Goal: Transaction & Acquisition: Subscribe to service/newsletter

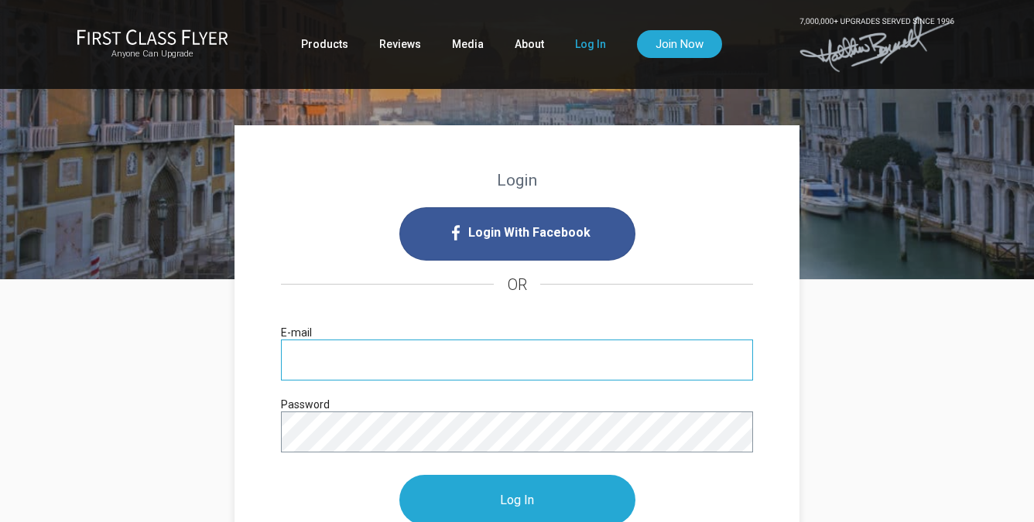
click at [368, 366] on input "E-mail" at bounding box center [517, 360] width 472 height 41
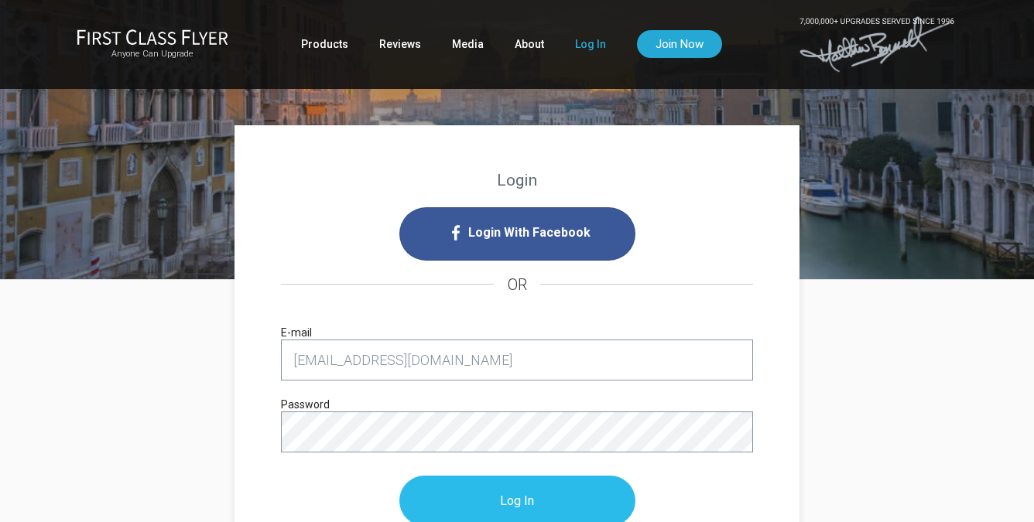
click at [438, 507] on input "Log In" at bounding box center [517, 501] width 236 height 50
click at [465, 497] on input "Log In" at bounding box center [517, 501] width 236 height 50
click at [517, 496] on input "Log In" at bounding box center [517, 501] width 236 height 50
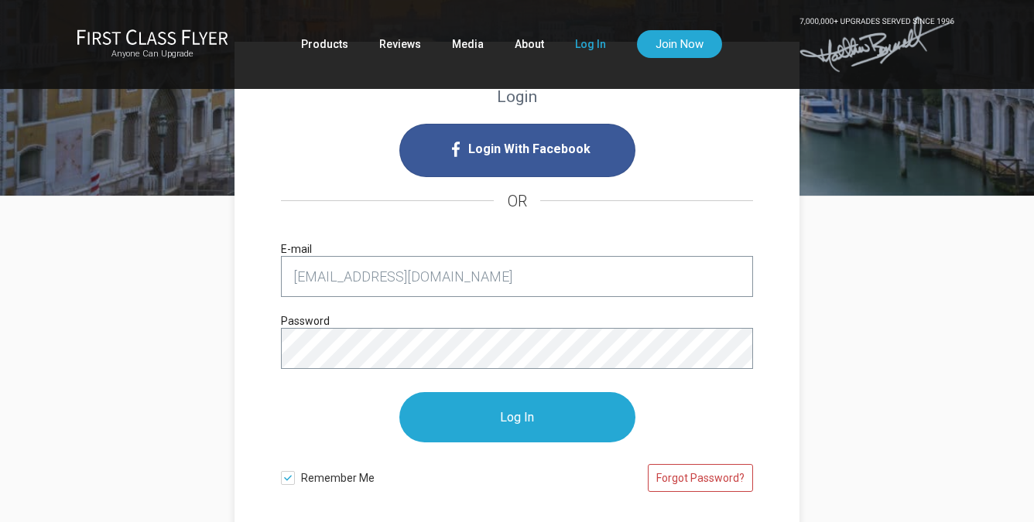
scroll to position [149, 0]
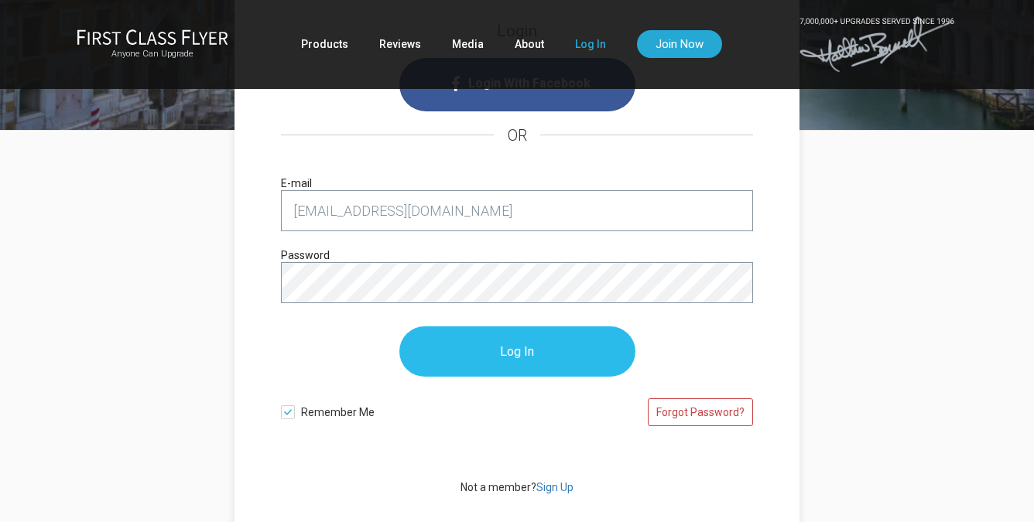
click at [549, 360] on input "Log In" at bounding box center [517, 351] width 236 height 50
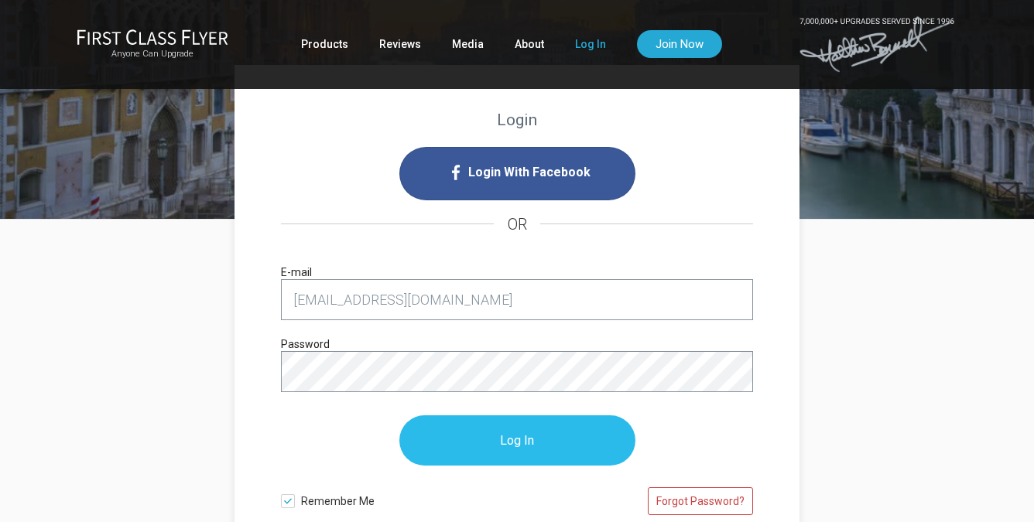
scroll to position [61, 0]
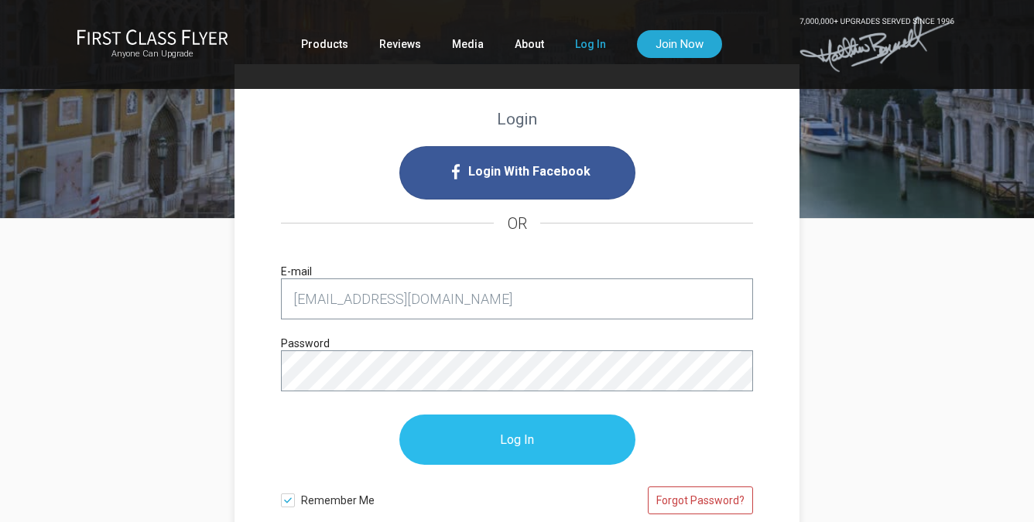
click at [611, 434] on input "Log In" at bounding box center [517, 440] width 236 height 50
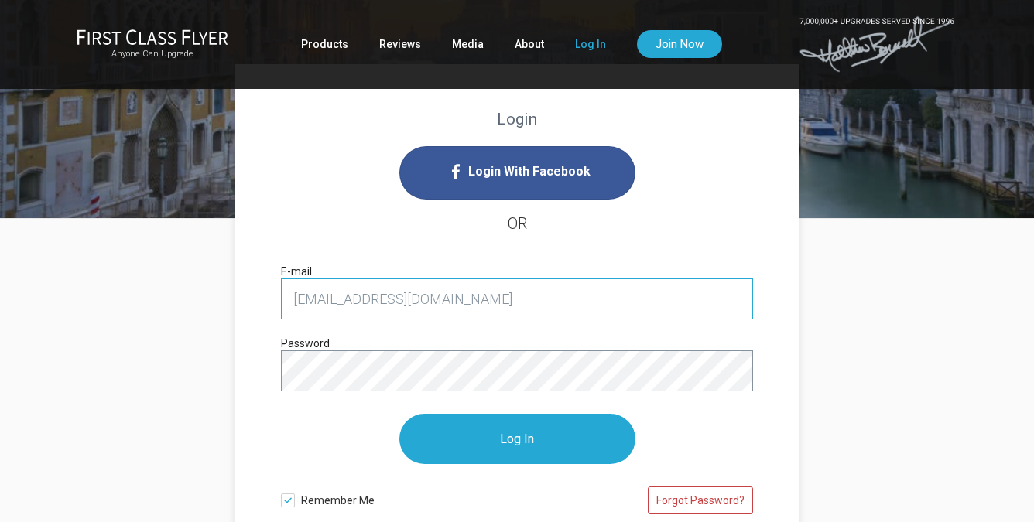
click at [497, 291] on input "staacyncannon@gmail.com" at bounding box center [517, 298] width 472 height 41
type input "staacyncannon@gmail.com"
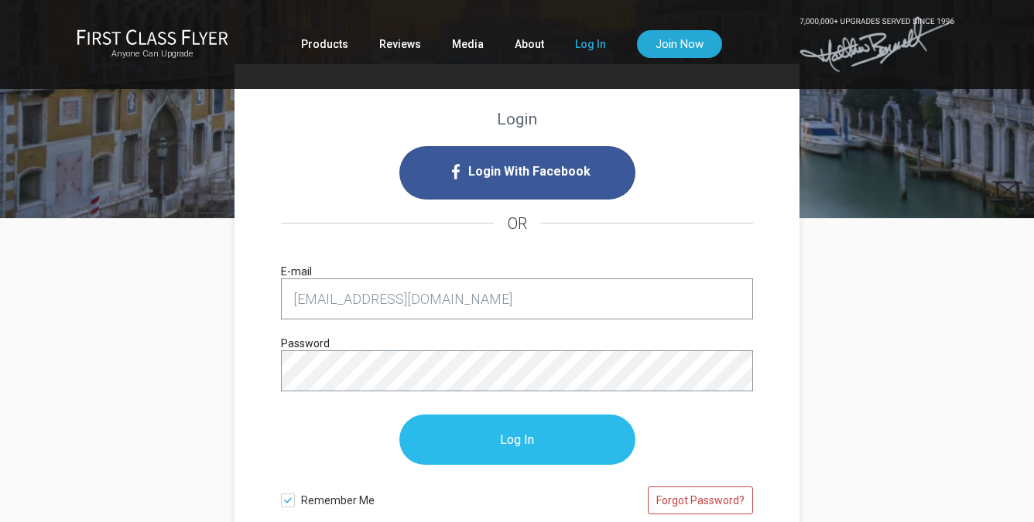
click at [556, 444] on input "Log In" at bounding box center [517, 440] width 236 height 50
click at [472, 427] on input "Log In" at bounding box center [517, 440] width 236 height 50
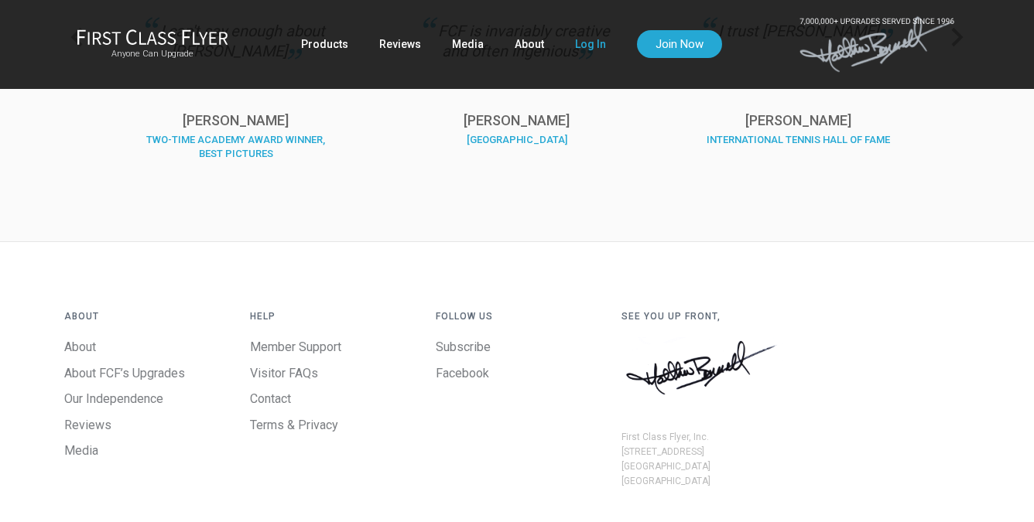
scroll to position [957, 0]
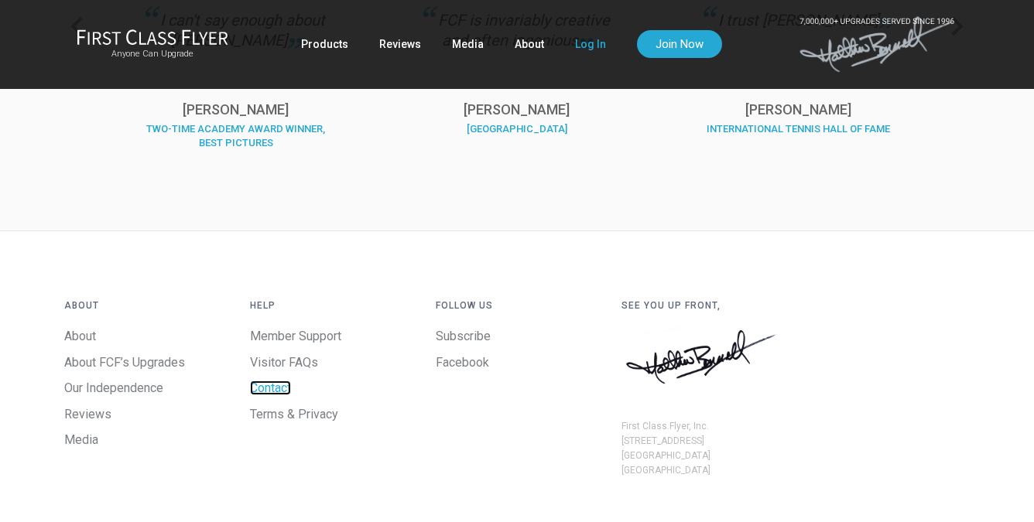
click at [279, 385] on link "Contact" at bounding box center [270, 388] width 41 height 15
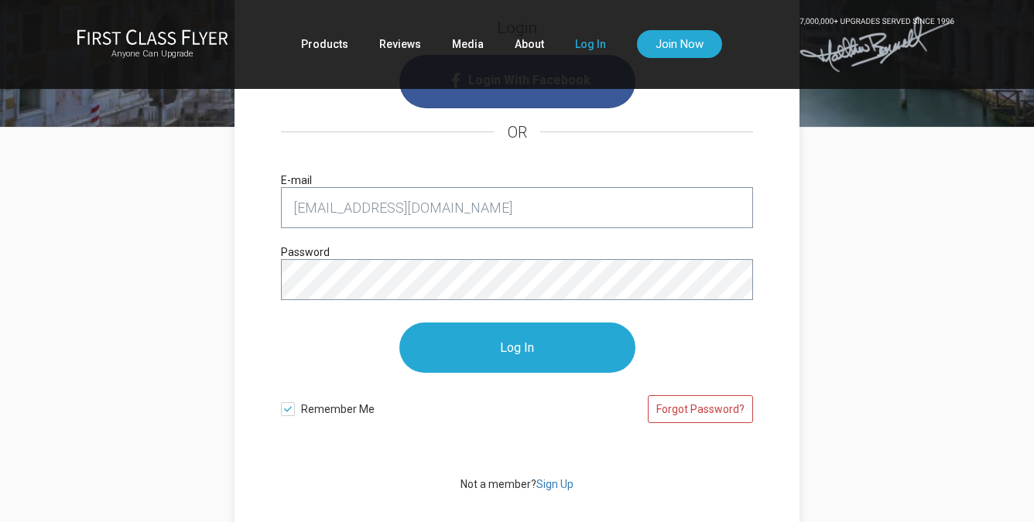
scroll to position [149, 0]
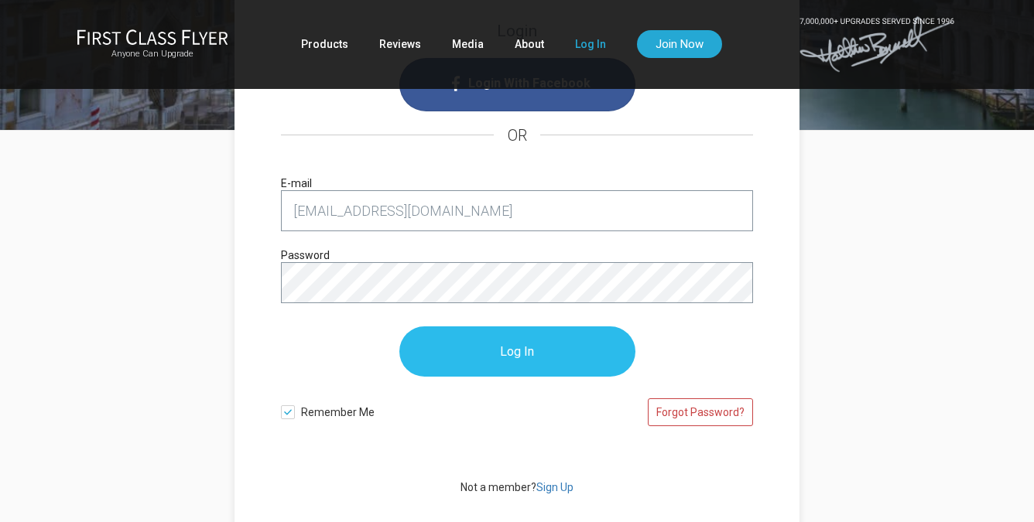
click at [420, 339] on input "Log In" at bounding box center [517, 351] width 236 height 50
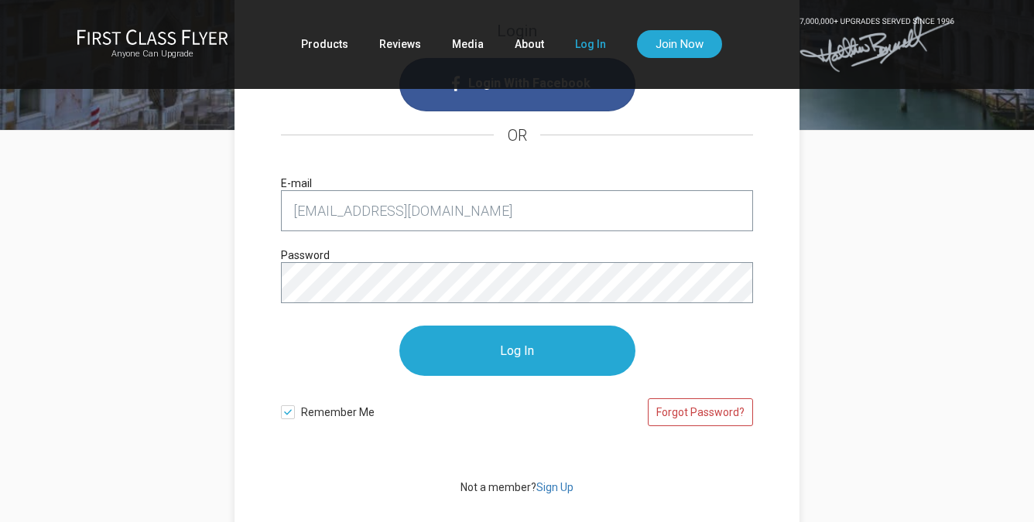
click at [285, 412] on span at bounding box center [288, 412] width 14 height 14
click at [0, 0] on input "Remember Me" at bounding box center [0, 0] width 0 height 0
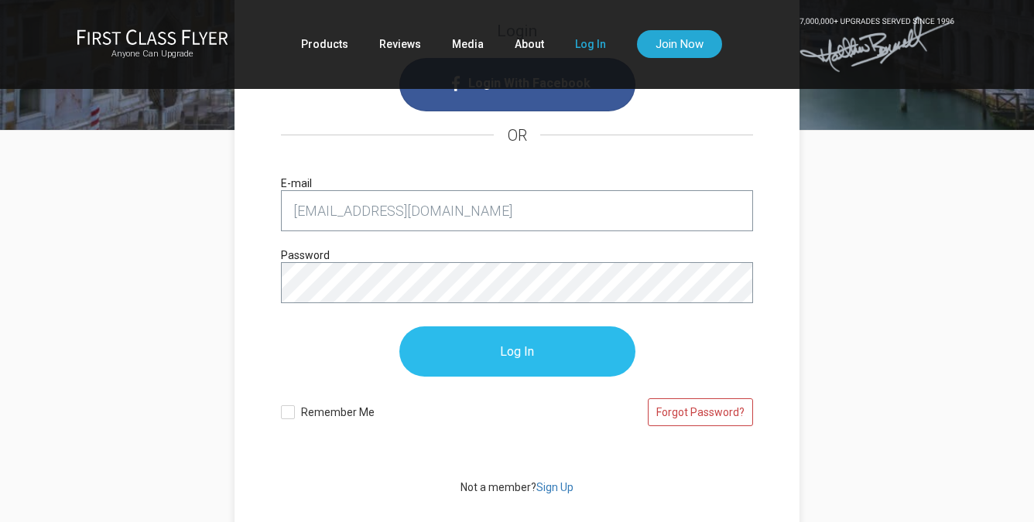
click at [480, 342] on input "Log In" at bounding box center [517, 351] width 236 height 50
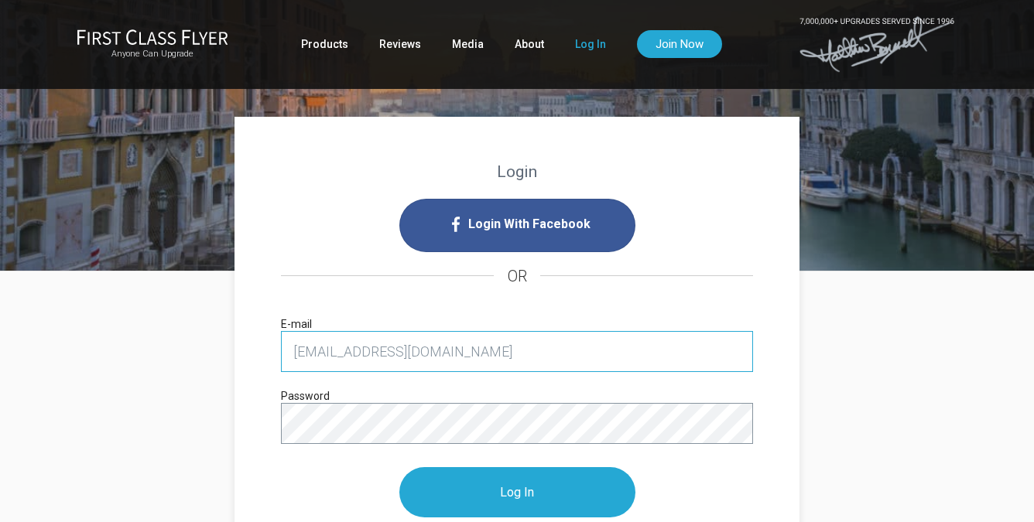
scroll to position [0, 0]
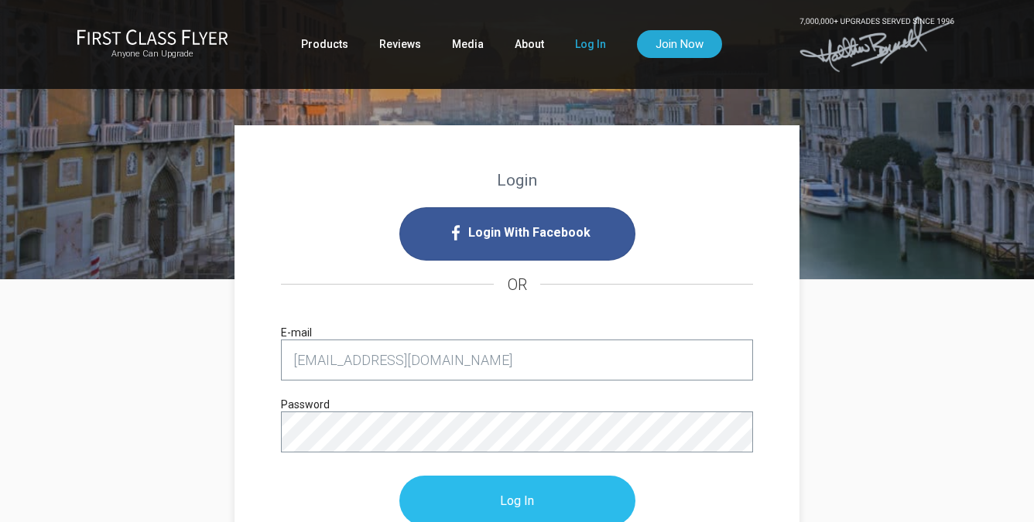
click at [526, 490] on input "Log In" at bounding box center [517, 501] width 236 height 50
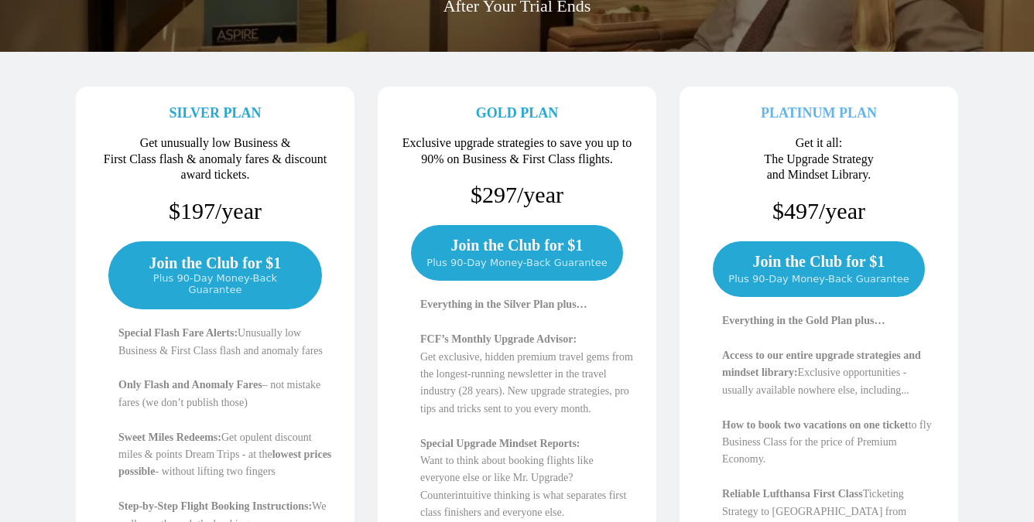
scroll to position [266, 0]
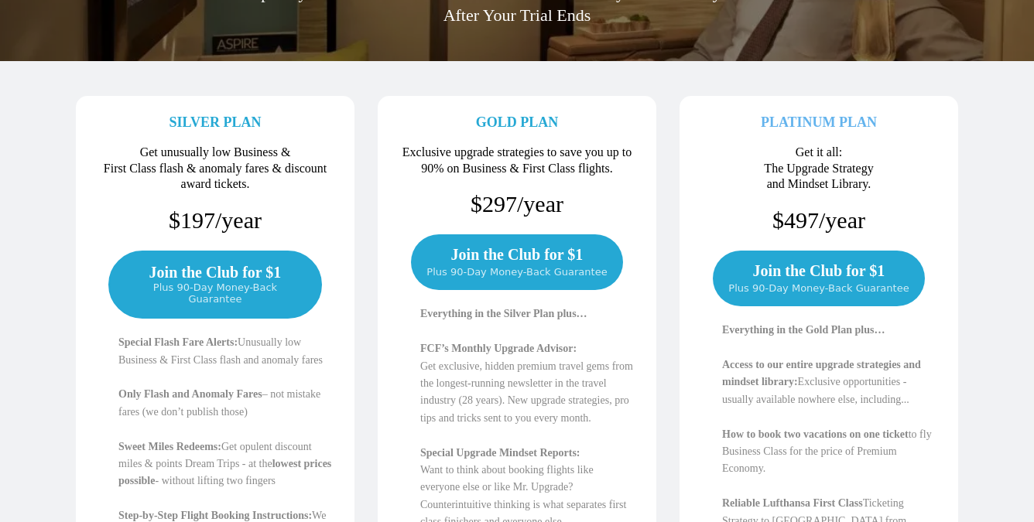
click at [761, 283] on span "Plus 90-Day Money-Back Guarantee" at bounding box center [818, 288] width 180 height 12
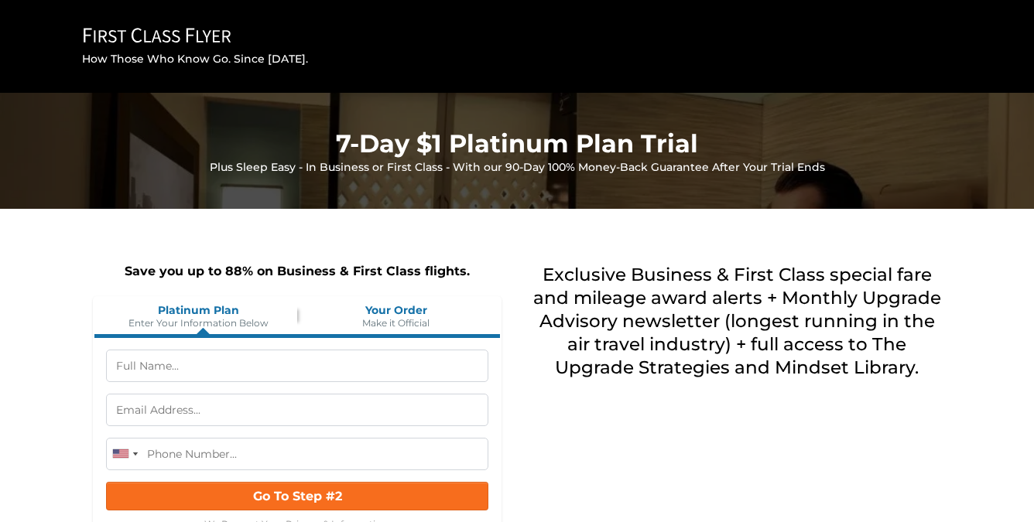
click at [399, 367] on input "text" at bounding box center [297, 366] width 382 height 32
type input "Staacy Cannon"
type input "(760) 697-5405"
click at [223, 406] on input "text" at bounding box center [297, 410] width 382 height 32
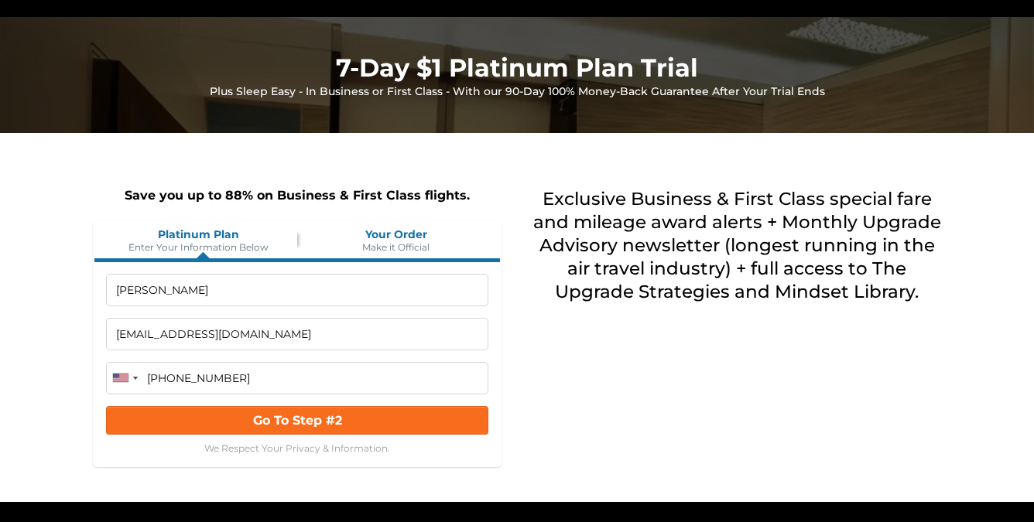
scroll to position [107, 0]
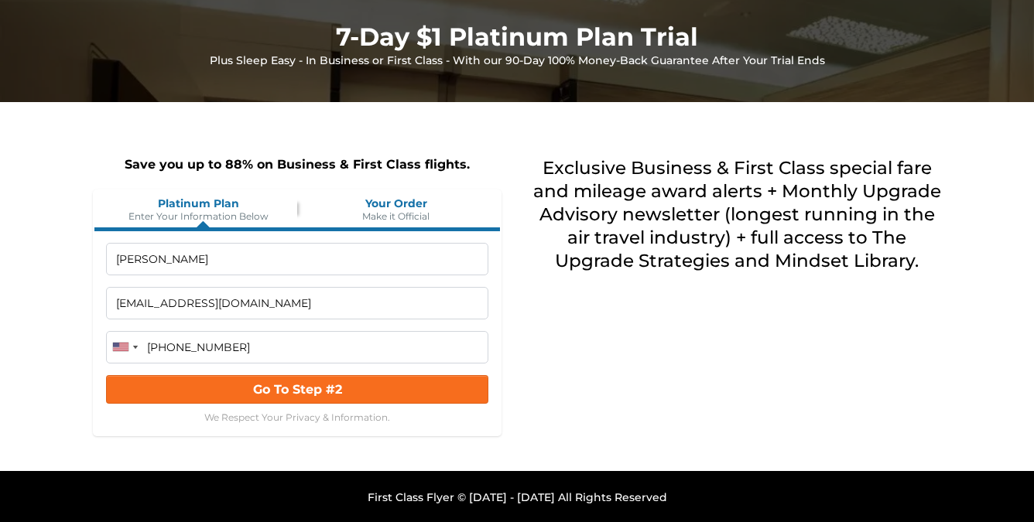
drag, startPoint x: 214, startPoint y: 304, endPoint x: 96, endPoint y: 302, distance: 117.6
click at [96, 302] on div "Staacy Cannon hello@staacy.com United States +1 United Kingdom +44 Canada +1 Au…" at bounding box center [296, 332] width 405 height 203
type input "staacyncannon+1@gmail.com"
click at [178, 381] on button "Go To Step #2" at bounding box center [297, 388] width 382 height 29
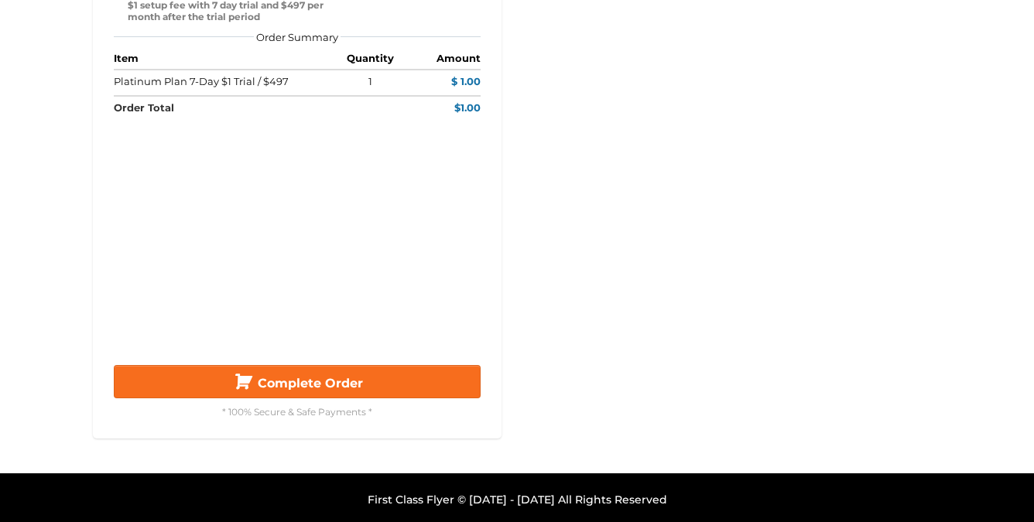
scroll to position [424, 0]
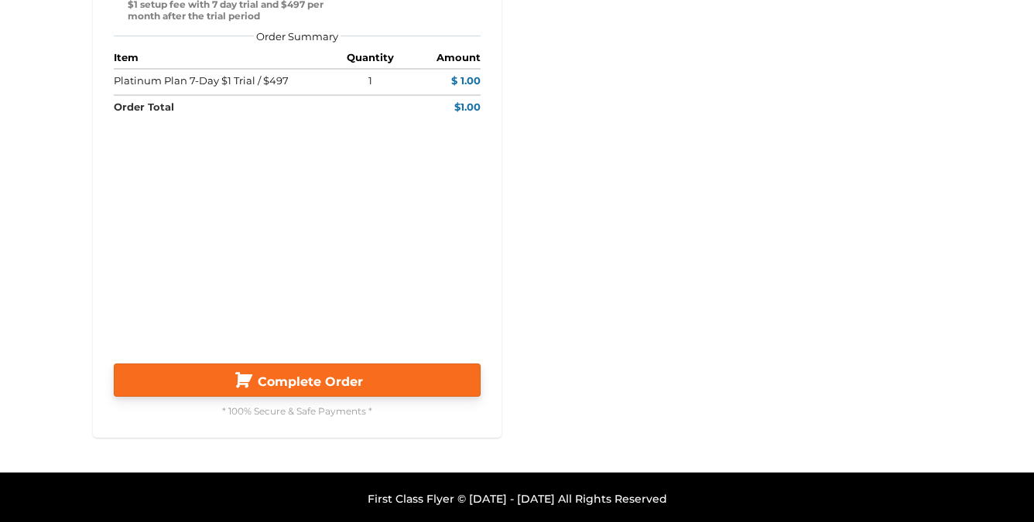
click at [312, 376] on span "Complete Order" at bounding box center [310, 381] width 105 height 15
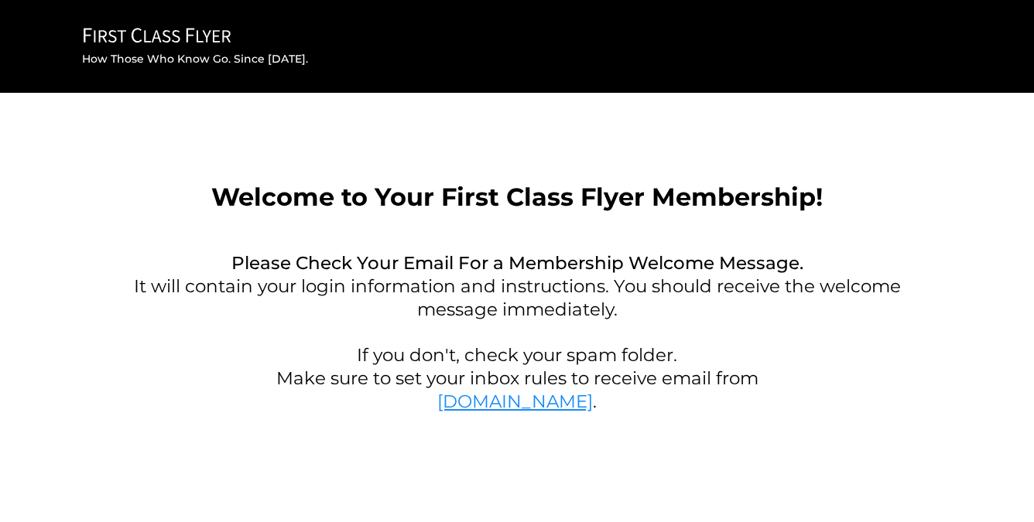
click at [477, 401] on link "[DOMAIN_NAME]" at bounding box center [514, 402] width 155 height 22
click at [478, 395] on link "[DOMAIN_NAME]" at bounding box center [514, 402] width 155 height 22
